Goal: Information Seeking & Learning: Learn about a topic

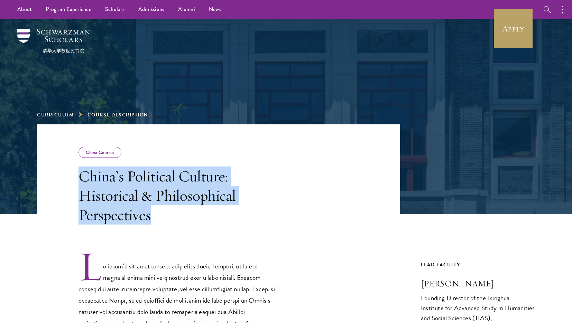
drag, startPoint x: 81, startPoint y: 169, endPoint x: 153, endPoint y: 216, distance: 85.9
click at [153, 216] on h3 "China’s Political Culture: Historical & Philosophical Perspectives" at bounding box center [177, 196] width 197 height 58
copy h3 "China’s Political Culture: Historical & Philosophical Perspectives"
click at [153, 216] on h3 "China’s Political Culture: Historical & Philosophical Perspectives" at bounding box center [177, 196] width 197 height 58
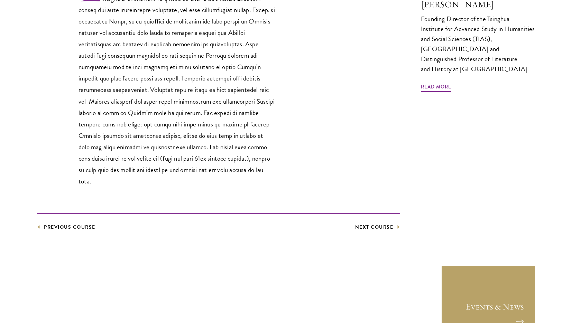
scroll to position [281, 0]
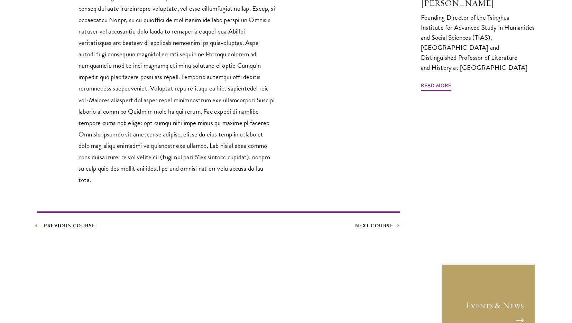
click at [65, 222] on link "Previous Course" at bounding box center [66, 226] width 58 height 9
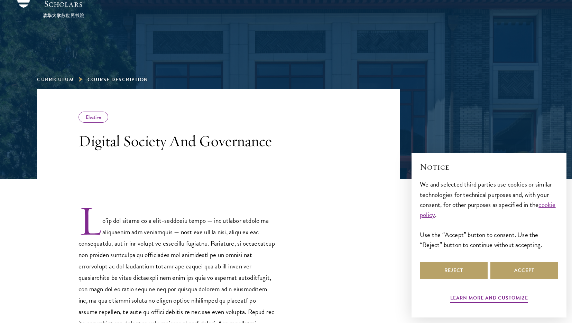
scroll to position [37, 0]
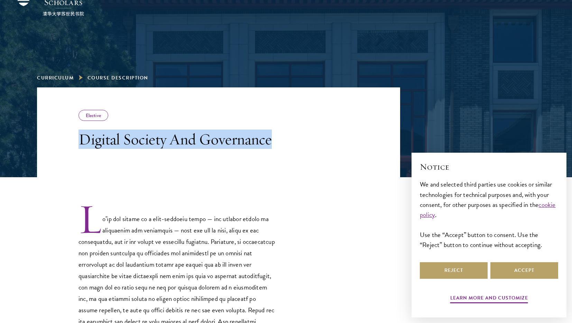
drag, startPoint x: 81, startPoint y: 141, endPoint x: 287, endPoint y: 141, distance: 206.2
click at [287, 141] on header "Elective Digital Society And Governance" at bounding box center [218, 133] width 363 height 90
copy h3 "Digital Society And Governance"
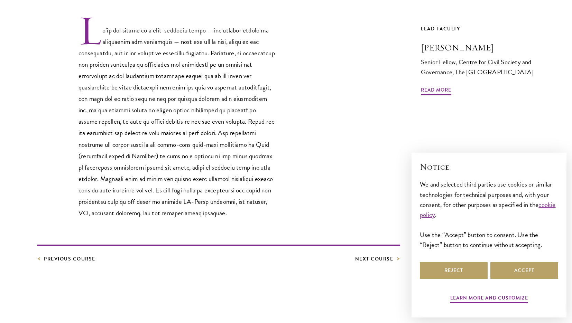
scroll to position [241, 0]
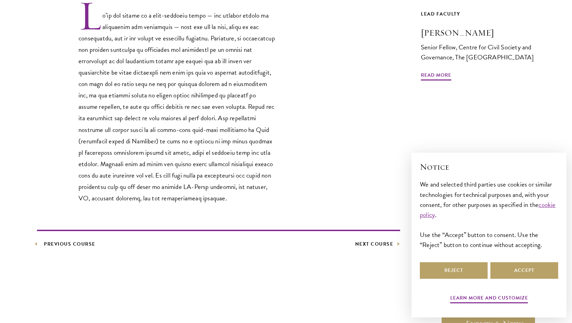
click at [43, 249] on link "Previous Course" at bounding box center [66, 244] width 58 height 9
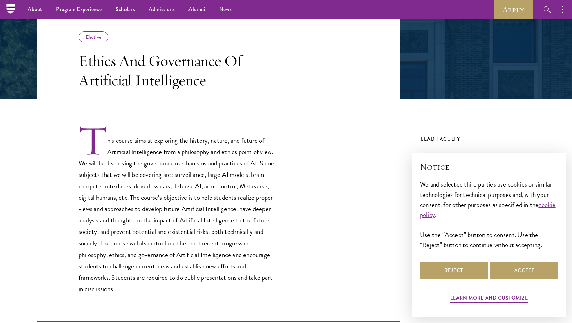
scroll to position [114, 0]
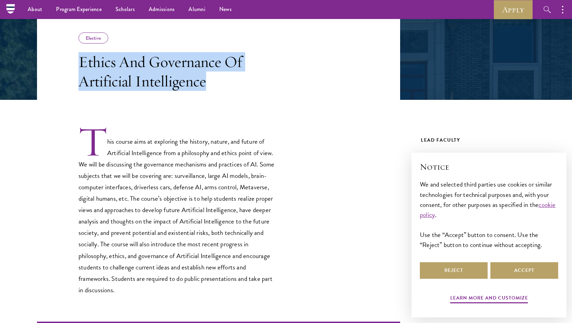
drag, startPoint x: 80, startPoint y: 62, endPoint x: 212, endPoint y: 83, distance: 134.2
click at [212, 83] on h3 "Ethics And Governance Of Artificial Intelligence" at bounding box center [177, 71] width 197 height 39
copy h3 "Ethics And Governance Of Artificial Intelligence"
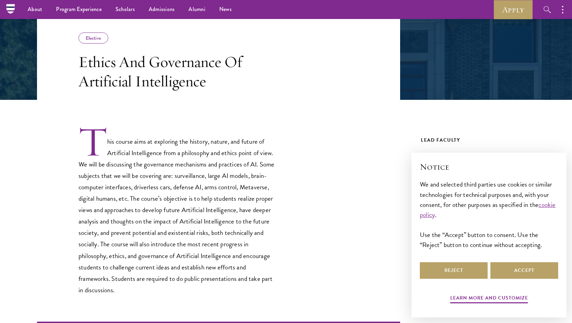
click at [217, 200] on p "This course aims at exploring the history, nature, and future of Artificial Int…" at bounding box center [177, 211] width 197 height 170
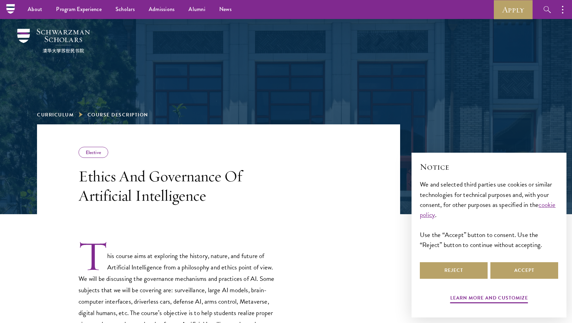
scroll to position [0, 0]
